Goal: Task Accomplishment & Management: Complete application form

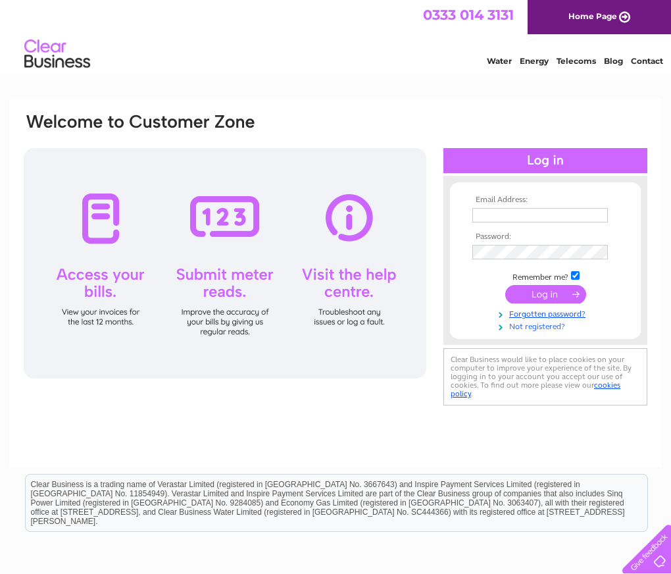
click at [540, 328] on link "Not registered?" at bounding box center [546, 325] width 149 height 13
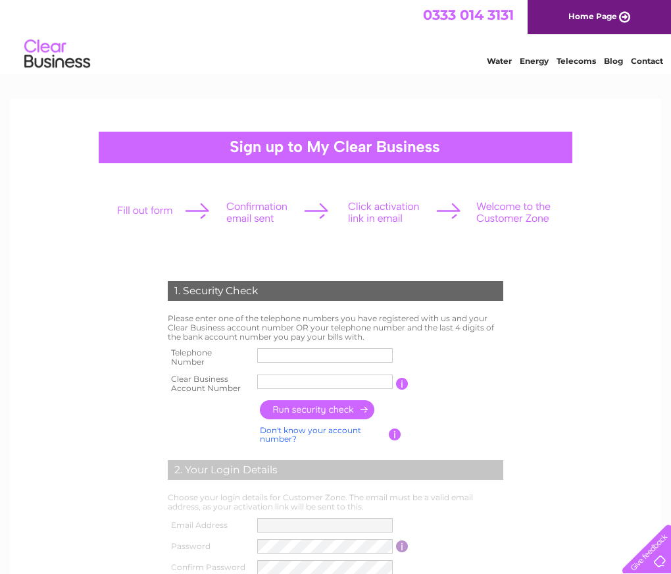
click at [589, 294] on form "1. Security Check Please enter one of the telephone numbers you have registered…" at bounding box center [335, 501] width 626 height 492
click at [296, 347] on td at bounding box center [325, 357] width 142 height 26
click at [299, 356] on input "text" at bounding box center [325, 355] width 136 height 14
paste input "01268203733"
type input "01268203733"
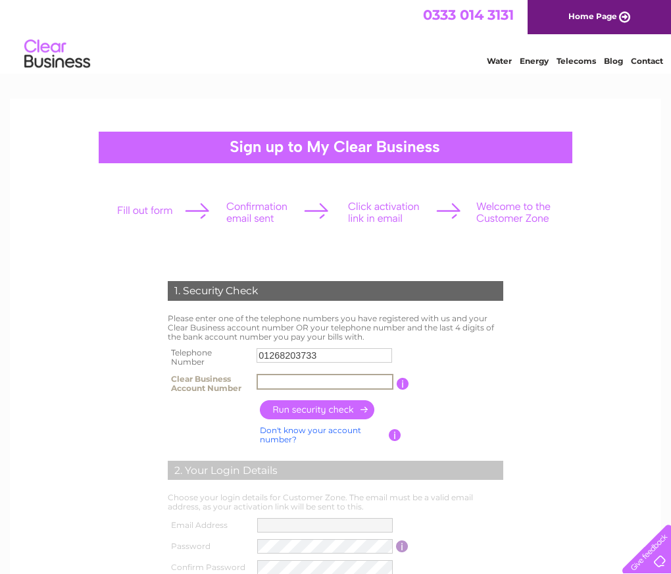
click at [312, 380] on input "text" at bounding box center [325, 382] width 137 height 16
paste input "30286474"
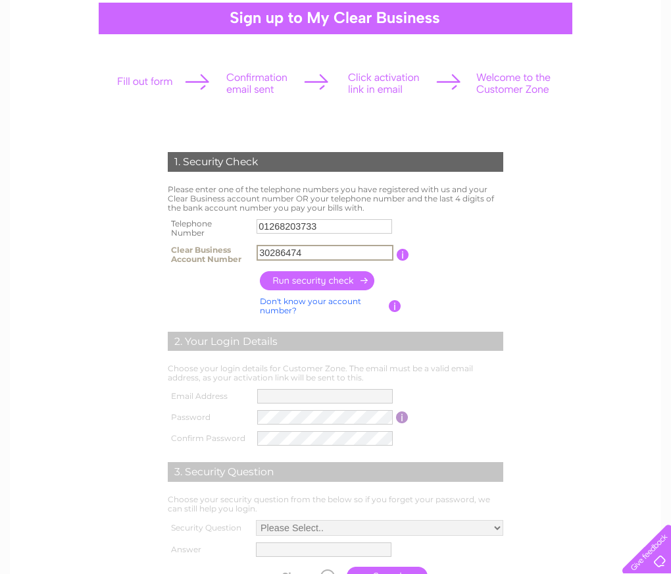
scroll to position [132, 0]
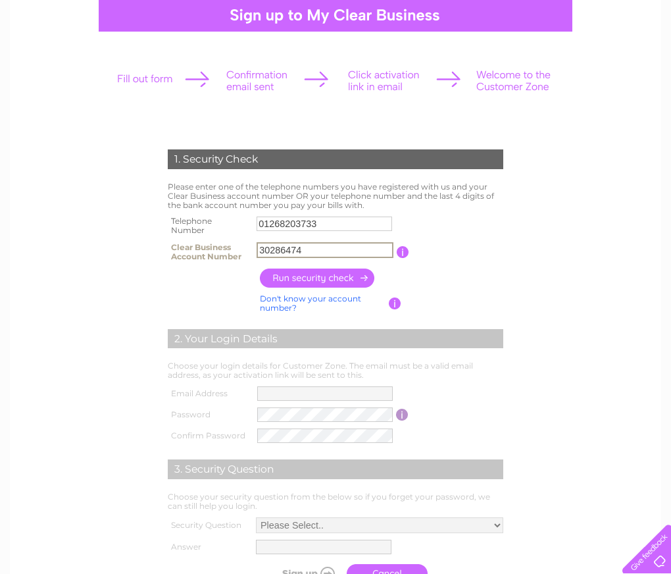
type input "30286474"
click at [341, 277] on input "button" at bounding box center [318, 277] width 116 height 19
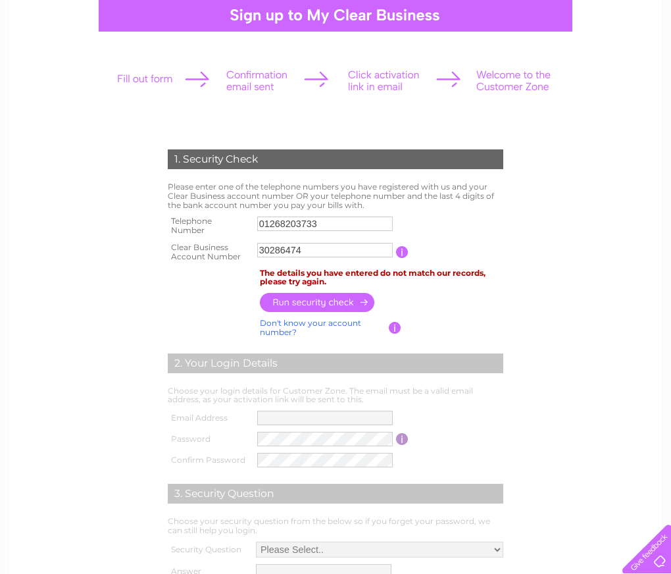
click at [391, 329] on input "button" at bounding box center [395, 328] width 13 height 12
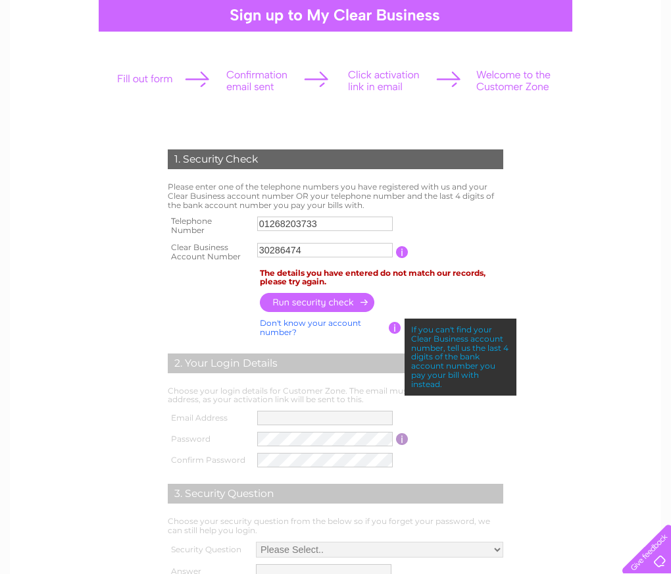
click at [609, 98] on center "1. Security Check Please enter one of the telephone numbers you have registered…" at bounding box center [335, 320] width 626 height 640
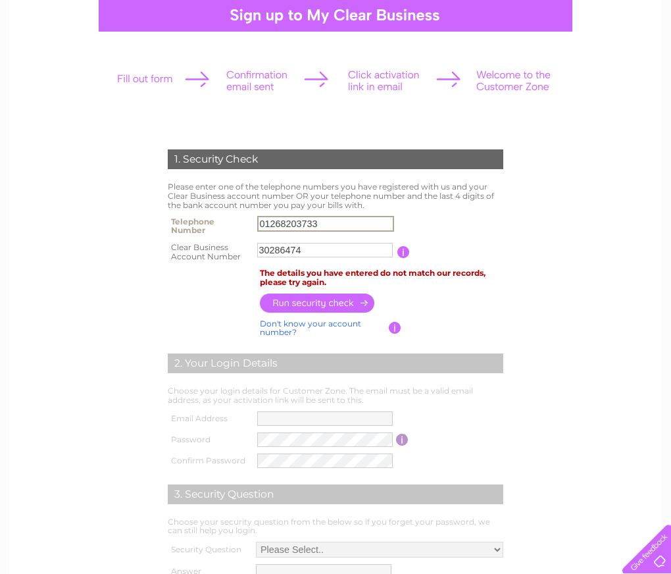
drag, startPoint x: 322, startPoint y: 221, endPoint x: 213, endPoint y: 226, distance: 109.3
click at [213, 226] on tr "Telephone Number 01268203733" at bounding box center [335, 226] width 342 height 26
drag, startPoint x: 580, startPoint y: 218, endPoint x: 598, endPoint y: 221, distance: 18.1
click at [595, 221] on form "1. Security Check Please enter one of the telephone numbers you have registered…" at bounding box center [335, 381] width 626 height 517
click at [283, 226] on input "01268203733" at bounding box center [325, 224] width 137 height 16
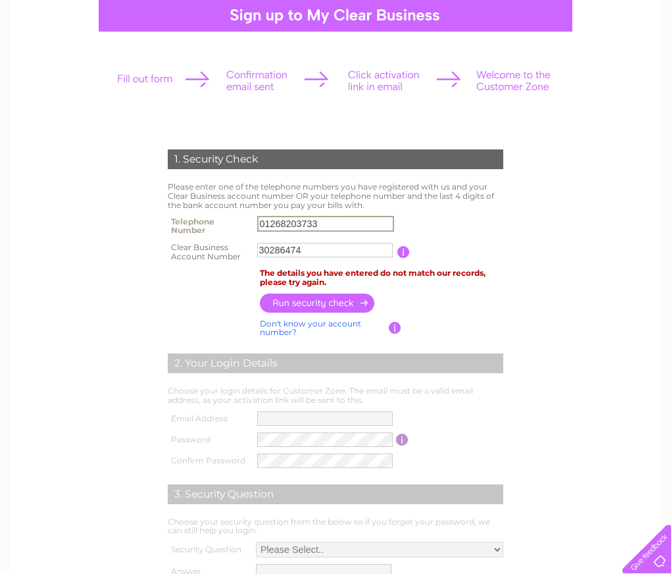
click at [283, 226] on input "01268203733" at bounding box center [325, 224] width 137 height 16
paste input "[PHONE_NUMBER]"
click at [280, 224] on input "[PHONE_NUMBER]" at bounding box center [325, 224] width 137 height 16
click at [290, 225] on input "07720 56" at bounding box center [325, 224] width 137 height 16
click at [630, 212] on form "1. Security Check Please enter one of the telephone numbers you have registered…" at bounding box center [335, 381] width 626 height 517
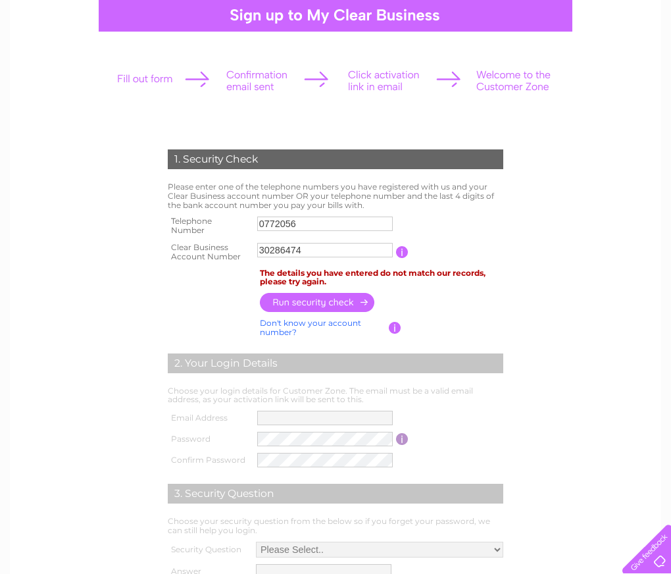
click at [326, 227] on input "0772056" at bounding box center [325, 223] width 136 height 14
paste input "3805"
type input "07720563805"
click at [317, 301] on input "button" at bounding box center [318, 302] width 116 height 19
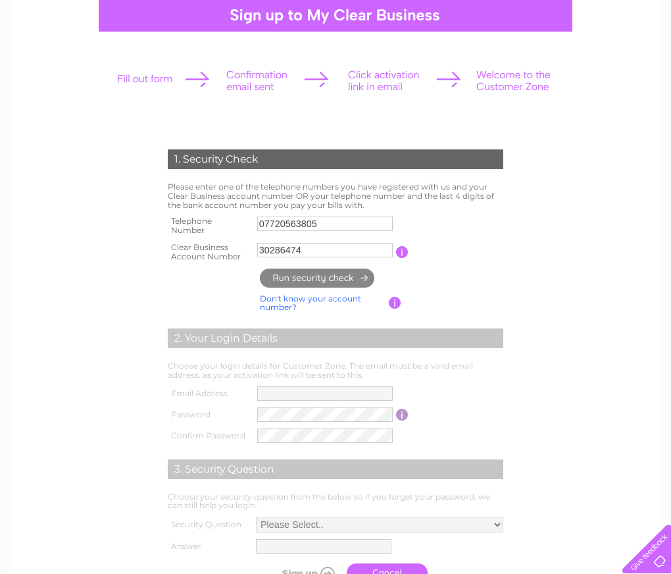
type input "**********"
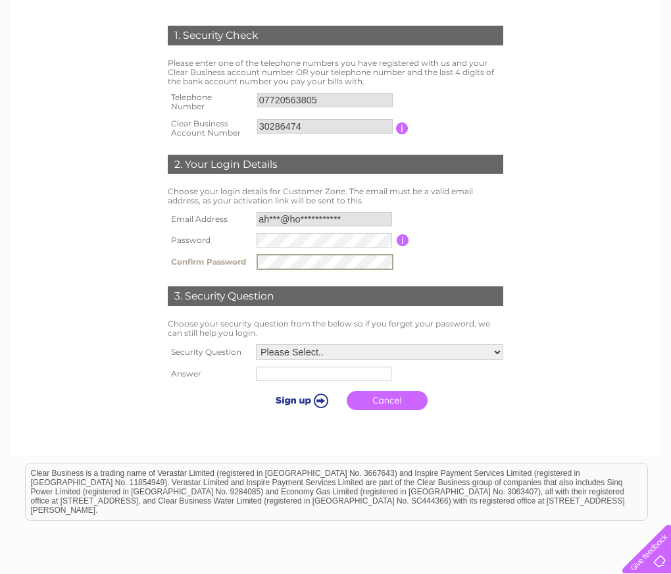
scroll to position [329, 0]
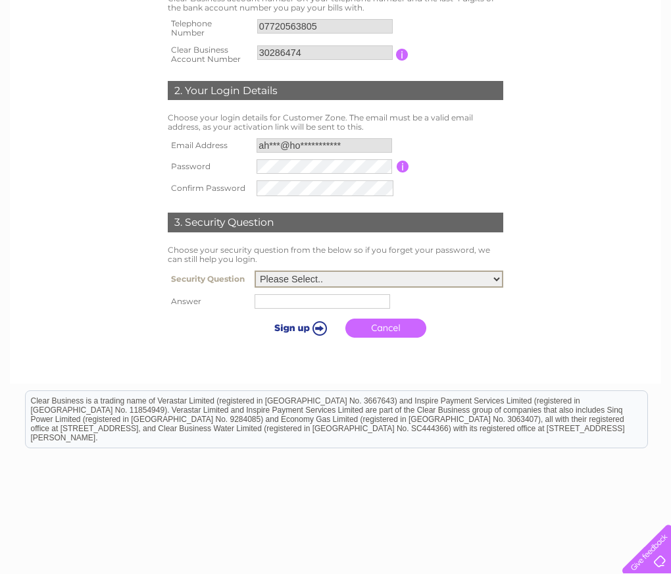
click at [315, 278] on select "Please Select.. In what town or city was your first job? In what town or city d…" at bounding box center [379, 278] width 249 height 17
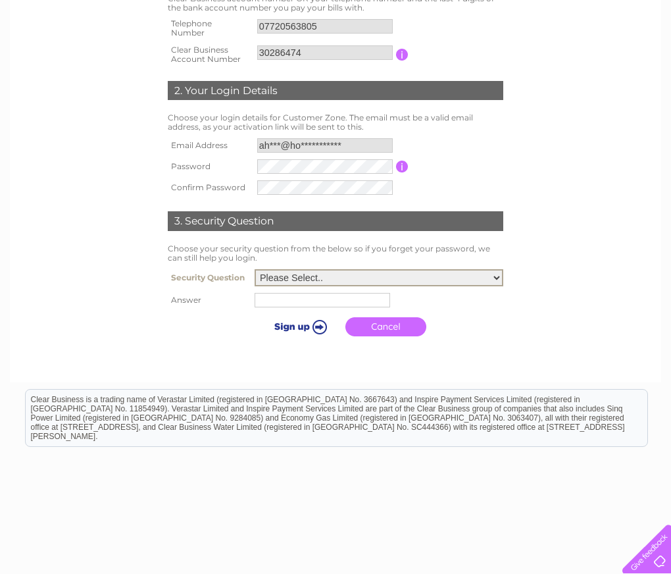
select select "6"
click at [255, 270] on select "Please Select.. In what town or city was your first job? In what town or city d…" at bounding box center [379, 277] width 249 height 17
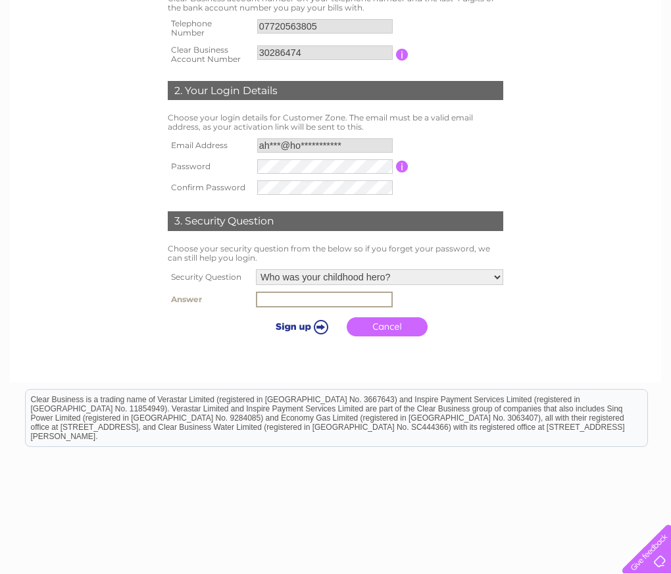
click at [305, 298] on input "text" at bounding box center [324, 299] width 137 height 16
type input "my father"
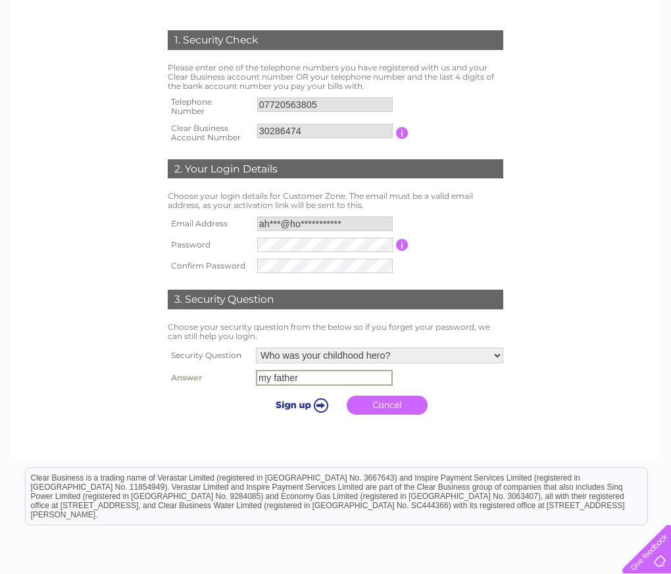
scroll to position [263, 0]
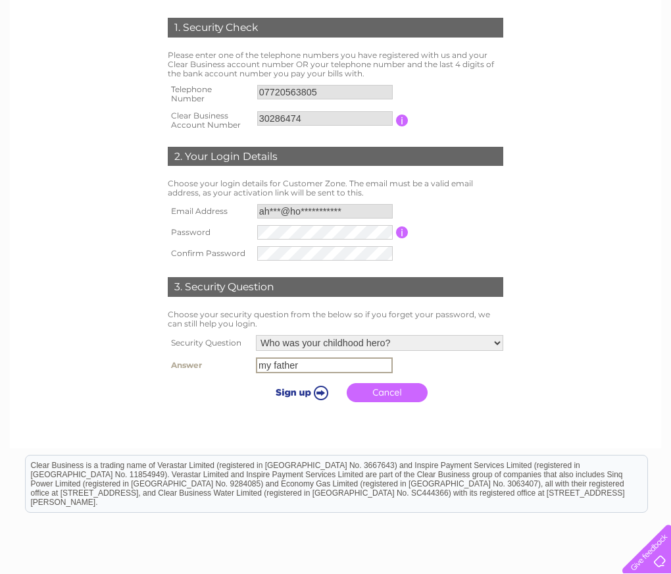
click at [293, 390] on input "submit" at bounding box center [299, 392] width 81 height 18
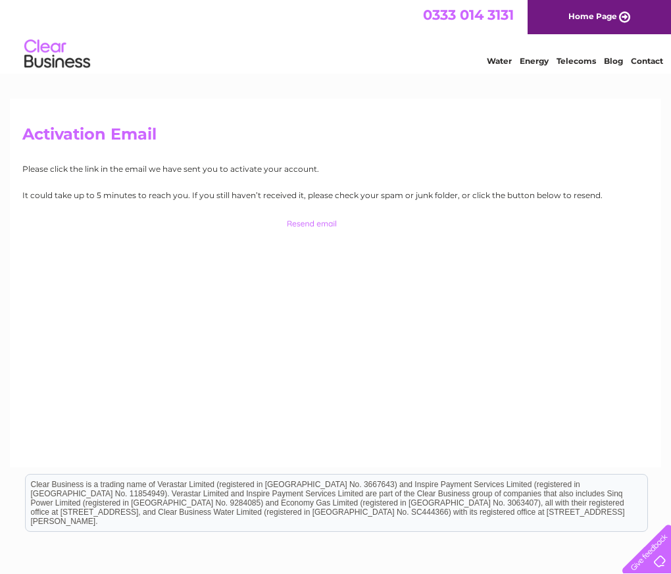
click at [667, 328] on div "Activation Email Please click the link in the email we have sent you to activat…" at bounding box center [335, 395] width 671 height 593
